Goal: Book appointment/travel/reservation

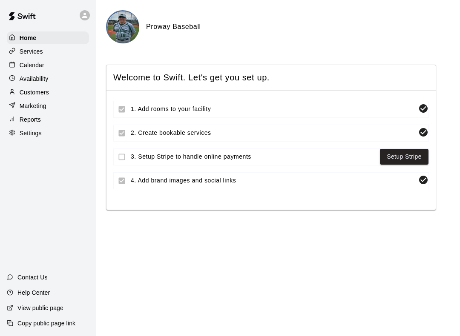
click at [42, 65] on p "Calendar" at bounding box center [32, 65] width 25 height 9
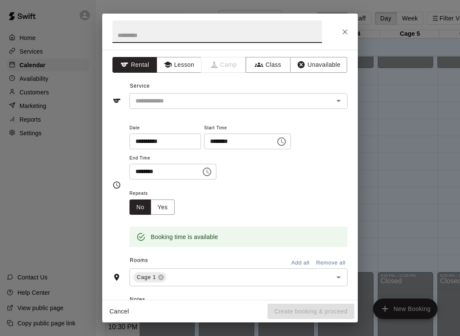
click at [314, 63] on button "Unavailable" at bounding box center [318, 65] width 57 height 16
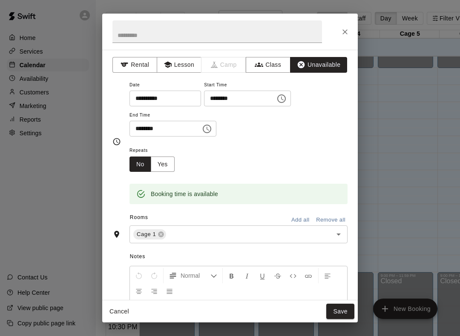
click at [299, 218] on button "Add all" at bounding box center [300, 220] width 27 height 13
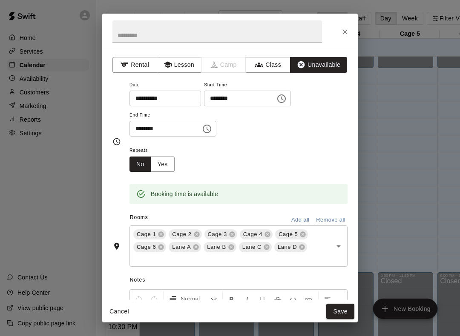
click at [345, 312] on button "Save" at bounding box center [340, 312] width 28 height 16
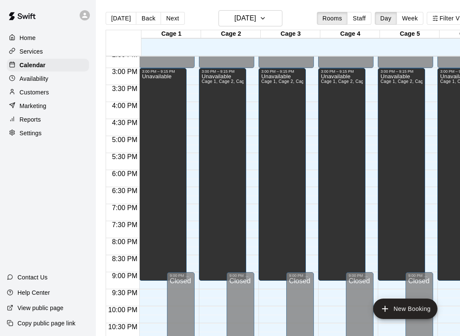
click at [172, 23] on button "Next" at bounding box center [173, 18] width 24 height 13
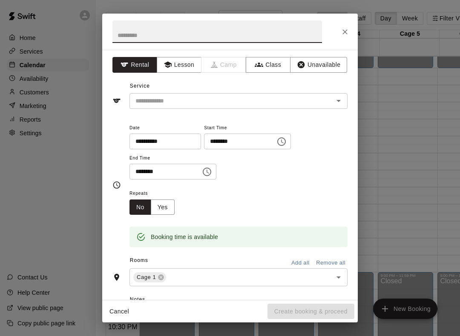
click at [232, 32] on input "text" at bounding box center [217, 31] width 210 height 23
type input "****"
click at [186, 68] on button "Lesson" at bounding box center [179, 65] width 45 height 16
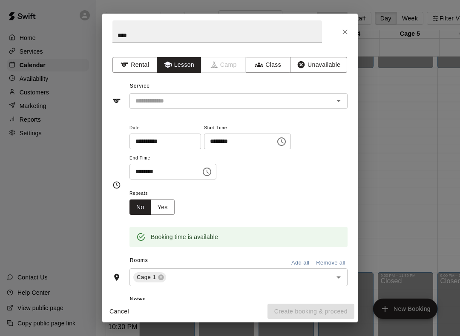
click at [190, 102] on input "text" at bounding box center [226, 101] width 188 height 11
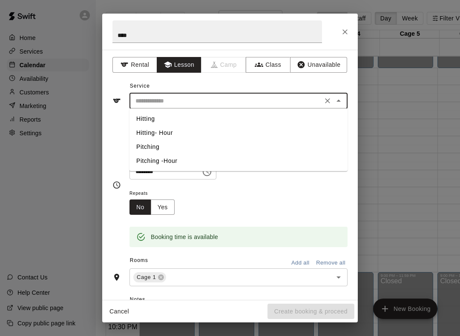
click at [160, 147] on li "Pitching" at bounding box center [238, 147] width 218 height 14
type input "********"
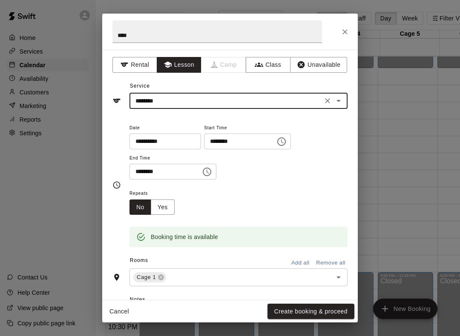
click at [297, 262] on button "Add all" at bounding box center [300, 263] width 27 height 13
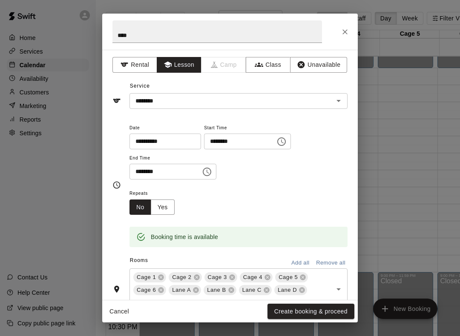
click at [319, 314] on button "Create booking & proceed" at bounding box center [310, 312] width 87 height 16
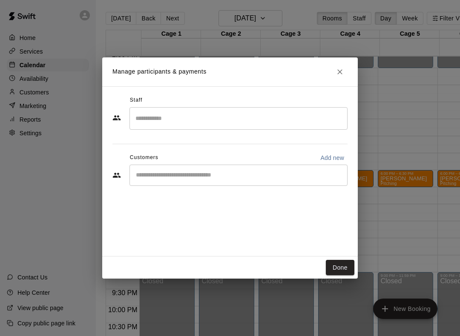
click at [348, 265] on button "Done" at bounding box center [340, 268] width 29 height 16
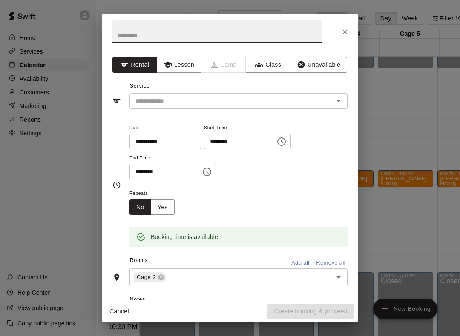
click at [330, 66] on button "Unavailable" at bounding box center [318, 65] width 57 height 16
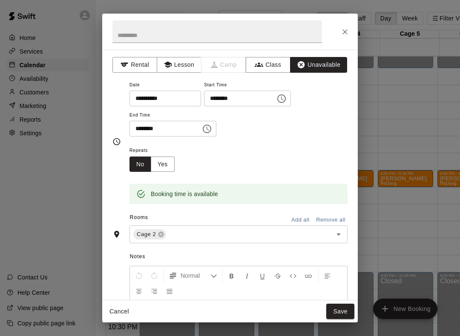
click at [304, 220] on button "Add all" at bounding box center [300, 220] width 27 height 13
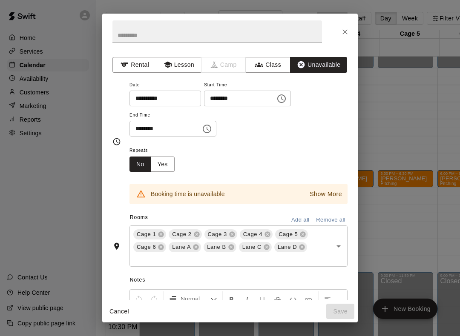
click at [164, 231] on icon at bounding box center [161, 234] width 7 height 7
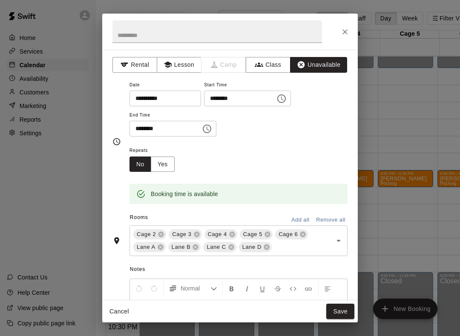
click at [338, 316] on button "Save" at bounding box center [340, 312] width 28 height 16
